Goal: Register for event/course

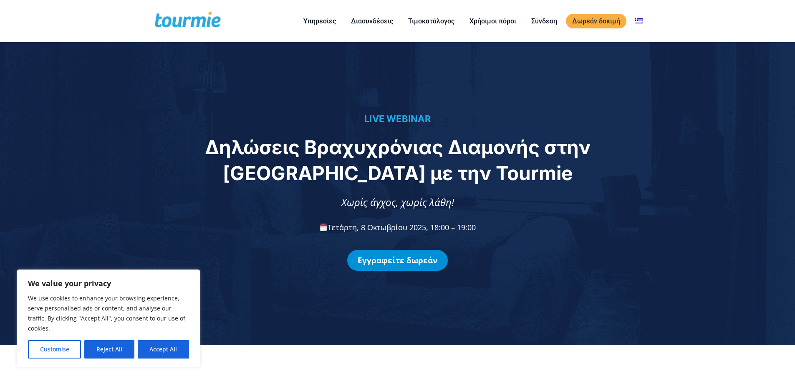
click at [431, 261] on link "Εγγραφείτε δωρεάν" at bounding box center [397, 260] width 101 height 21
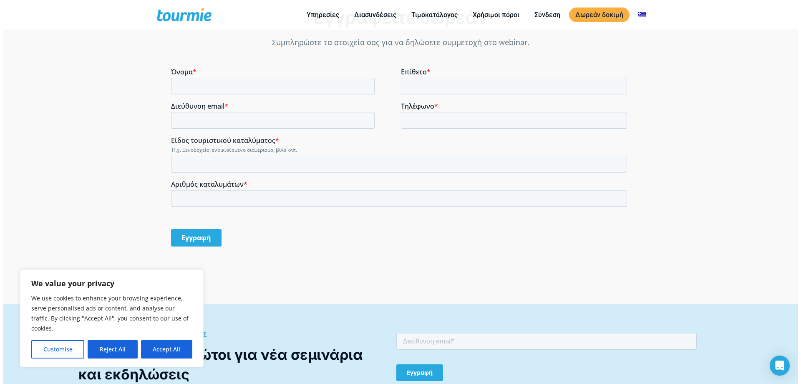
scroll to position [656, 0]
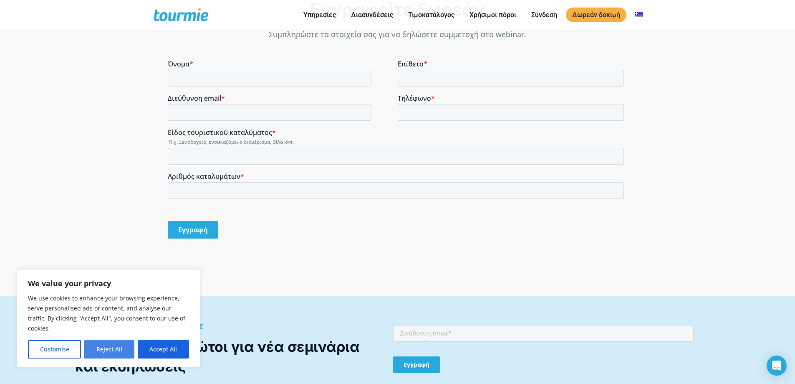
click at [100, 354] on button "Reject All" at bounding box center [109, 349] width 50 height 18
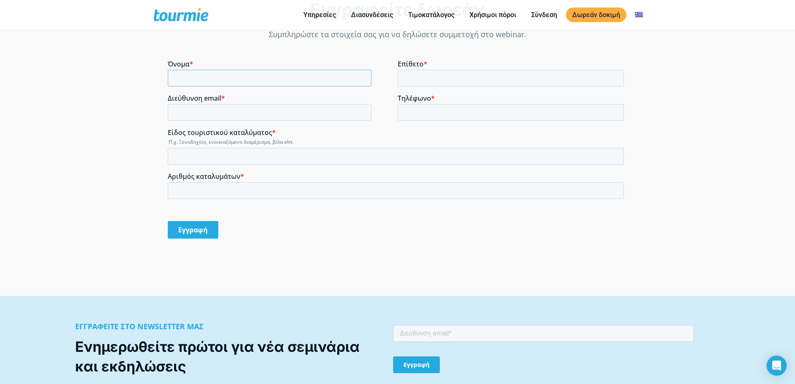
click at [331, 78] on input "Όνομα *" at bounding box center [270, 78] width 204 height 17
type input "ε"
type input "ΕΙΡΗΝΗ"
click at [452, 82] on input "Επίθετο *" at bounding box center [511, 78] width 227 height 17
type input "ΚΑΛΗΣΠΕΡΑΚΗ"
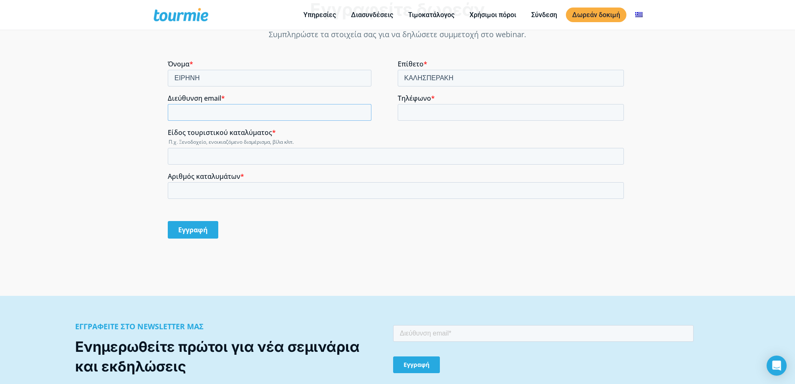
click at [299, 110] on input "Διεύθυνση email *" at bounding box center [270, 112] width 204 height 17
type input "[EMAIL_ADDRESS][DOMAIN_NAME]"
click at [420, 109] on input "Τηλέφωνο *" at bounding box center [511, 112] width 227 height 17
type input "2831020450"
click at [248, 157] on input "Είδος τουριστικού καταλύματος *" at bounding box center [396, 156] width 456 height 17
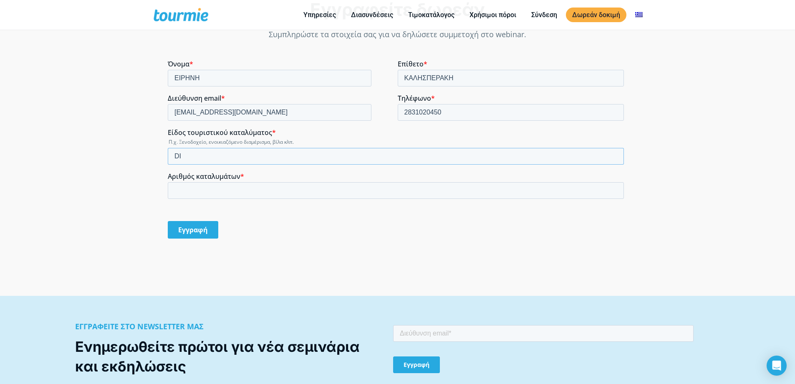
type input "D"
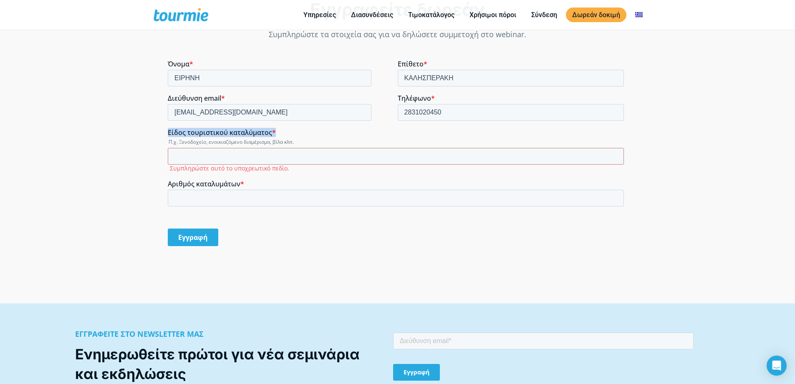
drag, startPoint x: 274, startPoint y: 135, endPoint x: 168, endPoint y: 131, distance: 106.5
click at [168, 131] on label "Είδος τουριστικού καταλύματος *" at bounding box center [398, 132] width 460 height 8
copy label "Είδος τουριστικού καταλύματος *"
click at [129, 190] on div "Εγγραφείτε δωρεάν Συμπληρώστε τα στοιχεία σας για να δηλώσετε συμμετοχή στο web…" at bounding box center [397, 130] width 795 height 346
drag, startPoint x: 247, startPoint y: 183, endPoint x: 168, endPoint y: 185, distance: 78.9
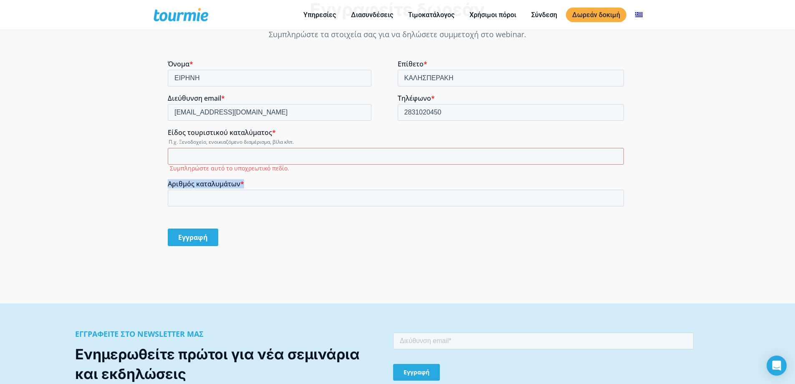
click at [168, 185] on label "Αριθμός καταλυμάτων *" at bounding box center [398, 183] width 460 height 8
copy label "Αριθμός καταλυμάτων *"
